Goal: Find specific page/section: Locate a particular part of the current website

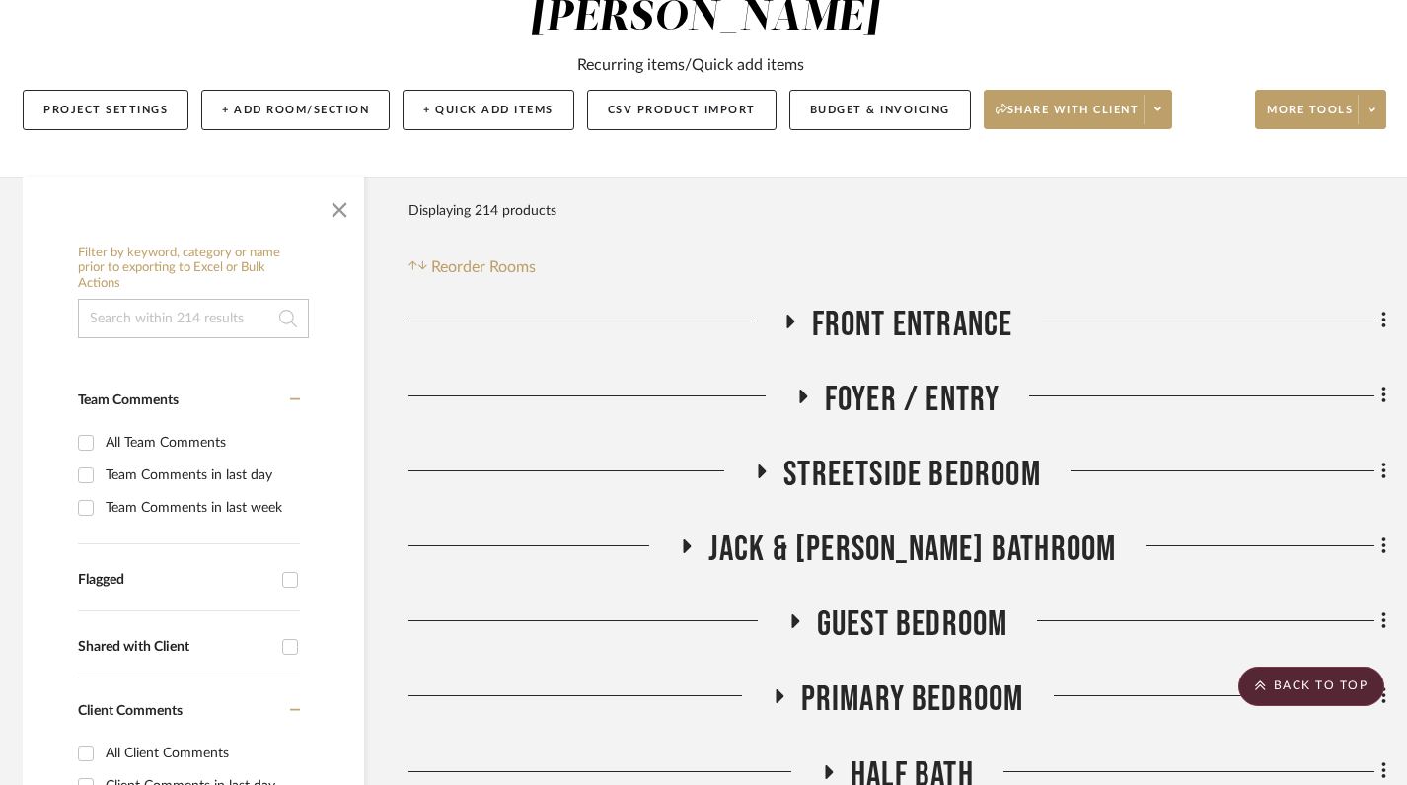
scroll to position [0, 7]
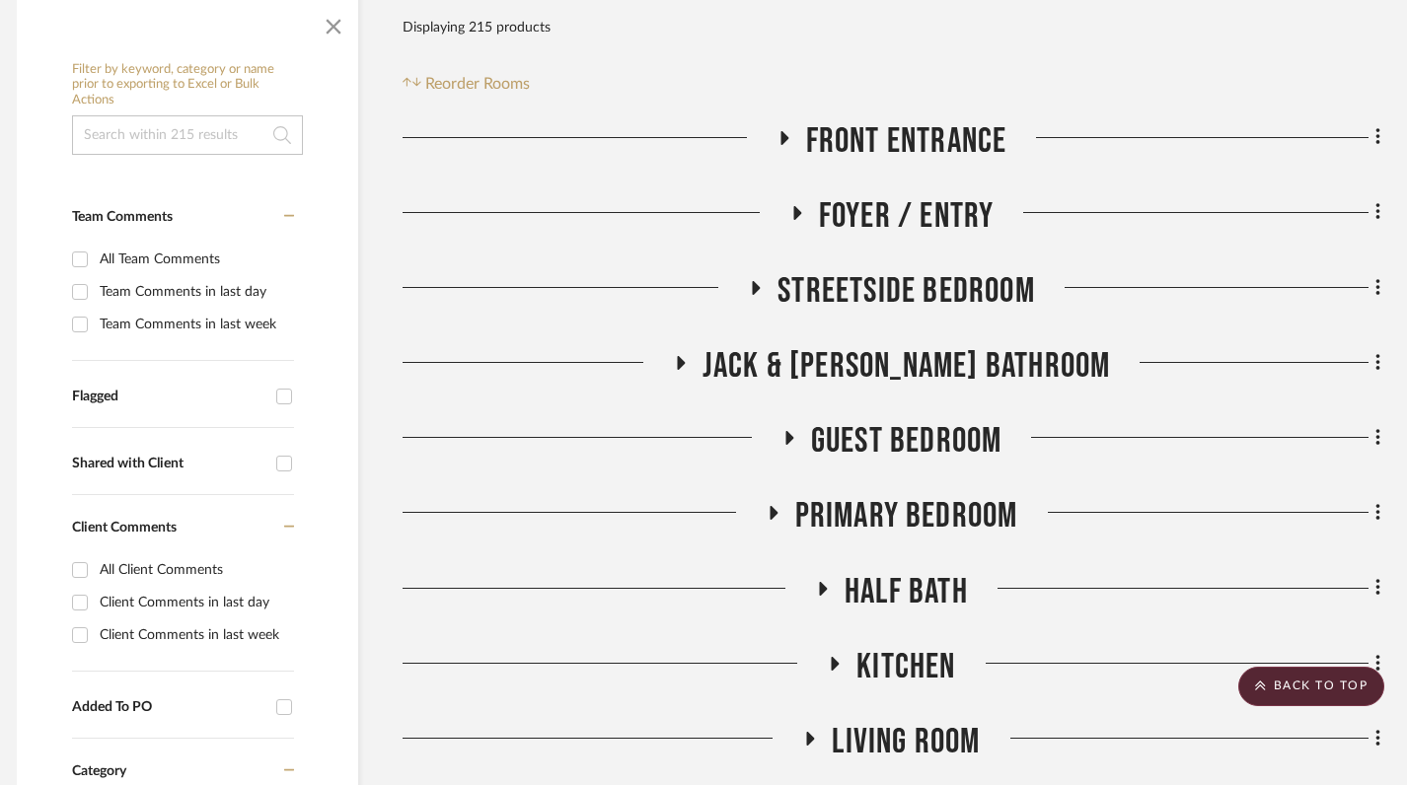
scroll to position [249, 13]
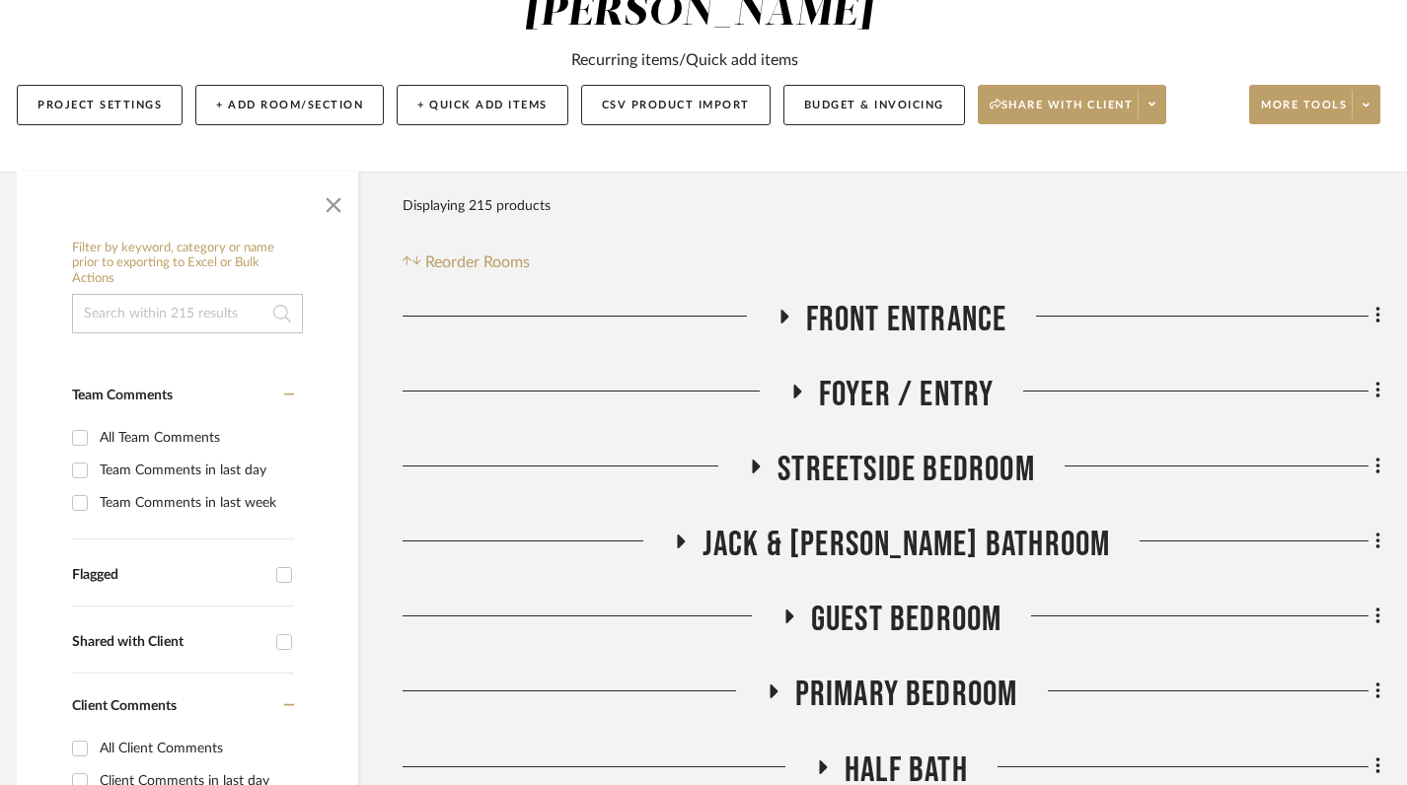
click at [785, 314] on icon at bounding box center [783, 316] width 24 height 15
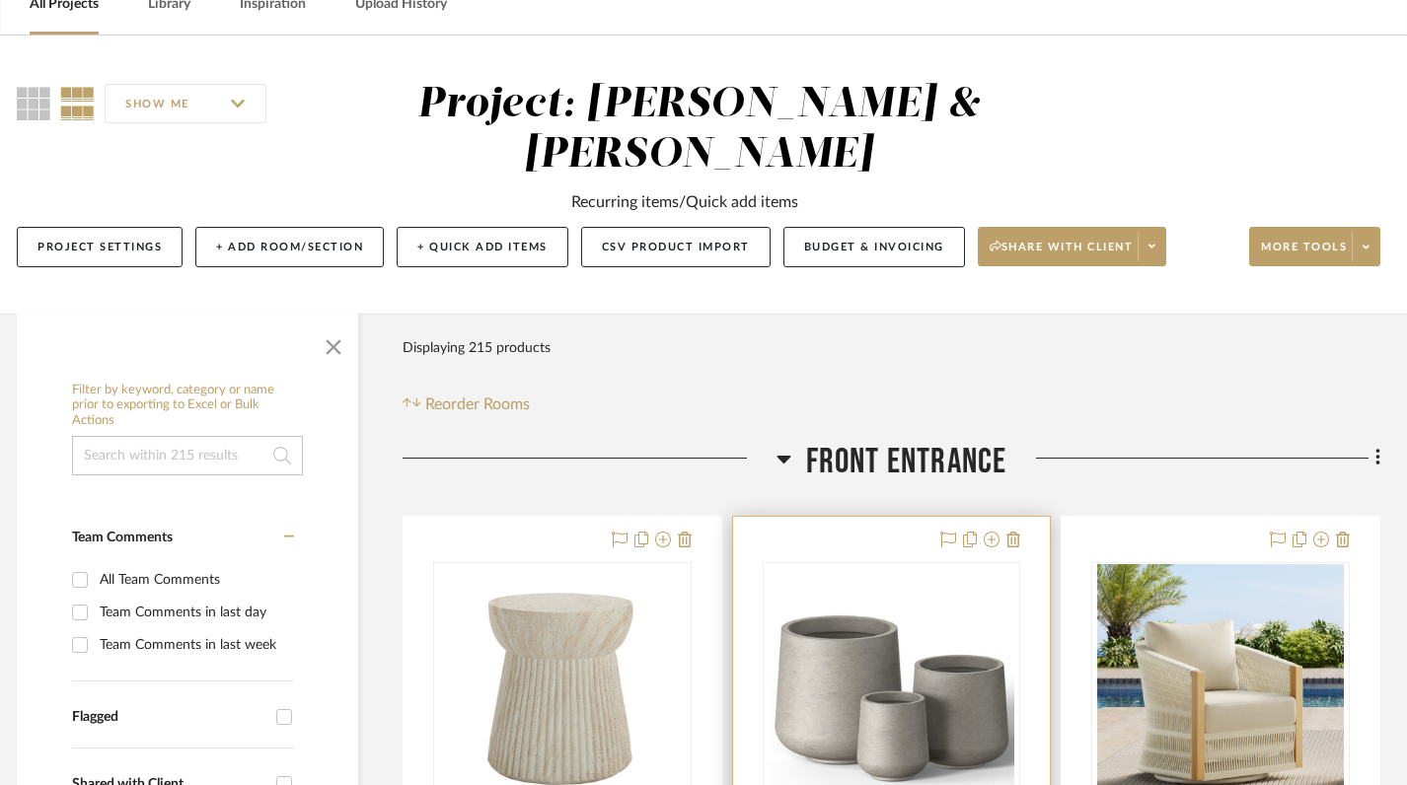
scroll to position [0, 13]
